Goal: Task Accomplishment & Management: Use online tool/utility

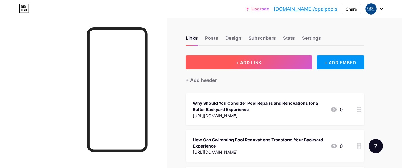
click at [245, 65] on span "+ ADD LINK" at bounding box center [249, 62] width 26 height 5
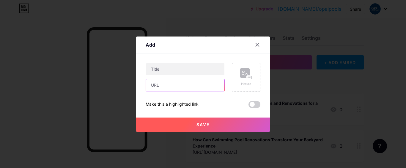
click at [182, 84] on input "text" at bounding box center [185, 85] width 78 height 12
paste input "[URL][DOMAIN_NAME]"
type input "[URL][DOMAIN_NAME]"
click at [174, 96] on div "[URL][DOMAIN_NAME] Picture Make this a highlighted link Save" at bounding box center [203, 85] width 115 height 45
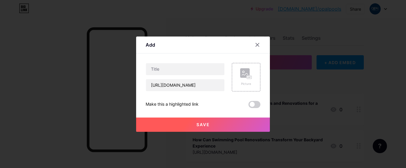
scroll to position [0, 0]
click at [179, 66] on input "text" at bounding box center [185, 69] width 78 height 12
paste input "10 Pool Renovation Services That Completely Transform Your Outdoor Space"
type input "10 Pool Renovation Services That Completely Transform Your Outdoor Space"
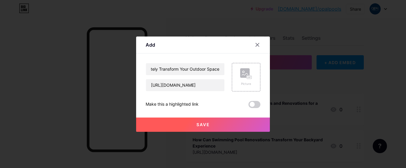
click at [184, 98] on div "10 Pool Renovation Services That Completely Transform Your Outdoor Space [URL][…" at bounding box center [203, 85] width 115 height 45
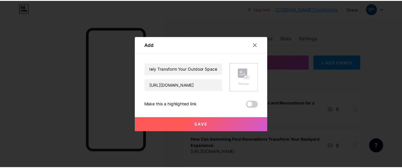
scroll to position [0, 0]
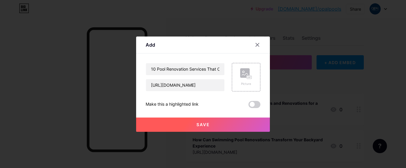
click at [204, 127] on span "Save" at bounding box center [202, 124] width 13 height 5
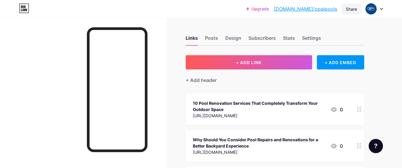
click at [346, 12] on div "Share" at bounding box center [350, 9] width 11 height 6
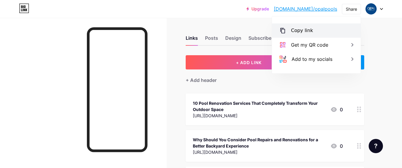
click at [319, 26] on div "Copy link" at bounding box center [316, 30] width 89 height 14
